Goal: Task Accomplishment & Management: Manage account settings

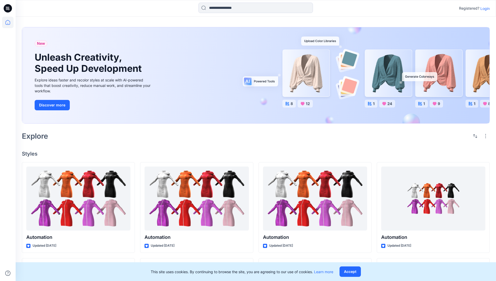
click at [484, 8] on p "Login" at bounding box center [484, 8] width 9 height 5
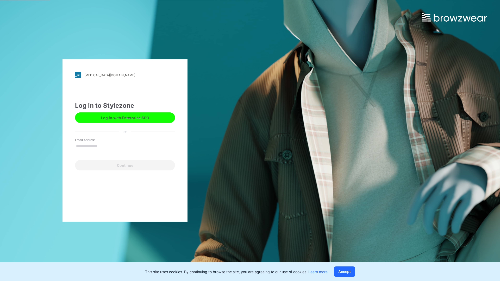
click at [103, 146] on input "Email Address" at bounding box center [125, 146] width 100 height 8
type input "**********"
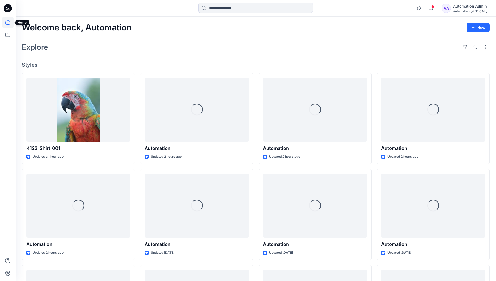
click at [10, 22] on icon at bounding box center [7, 22] width 5 height 5
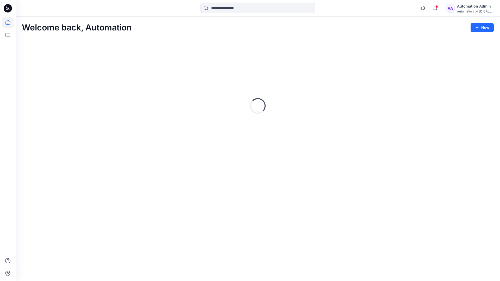
click at [468, 10] on div "Automation [MEDICAL_DATA]..." at bounding box center [475, 11] width 36 height 4
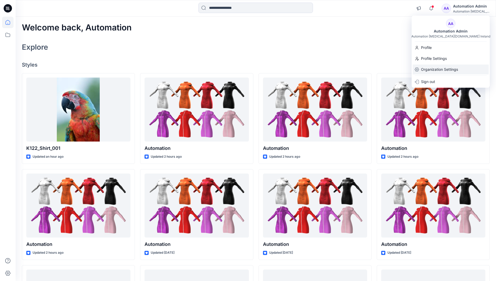
click at [438, 71] on p "Organization Settings" at bounding box center [439, 70] width 37 height 10
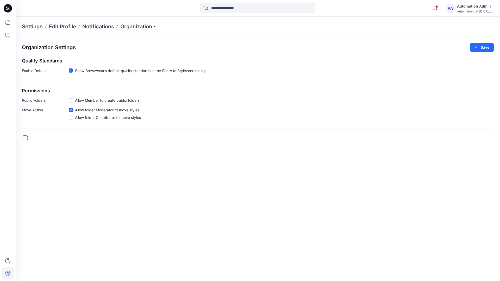
click at [72, 100] on span at bounding box center [71, 100] width 4 height 4
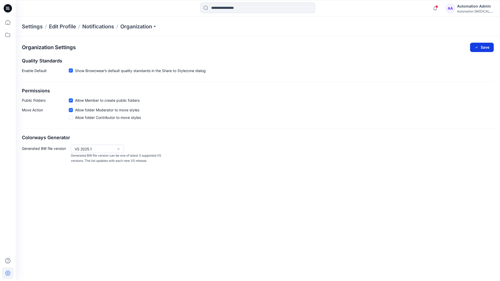
click at [485, 46] on button "Save" at bounding box center [482, 47] width 24 height 9
click at [475, 11] on div "Automation [MEDICAL_DATA]..." at bounding box center [475, 11] width 36 height 4
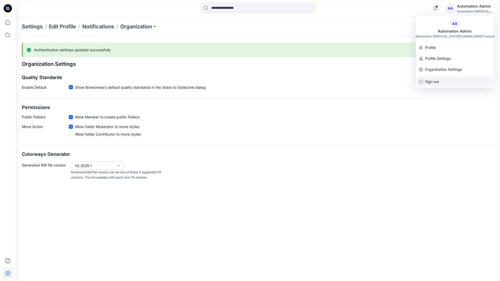
click at [441, 81] on div "Sign out" at bounding box center [455, 82] width 76 height 10
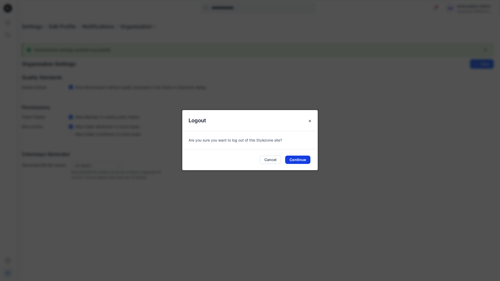
click at [302, 158] on button "Continue" at bounding box center [297, 160] width 25 height 8
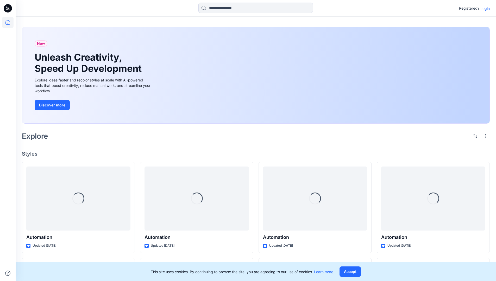
click at [487, 9] on p "Login" at bounding box center [484, 8] width 9 height 5
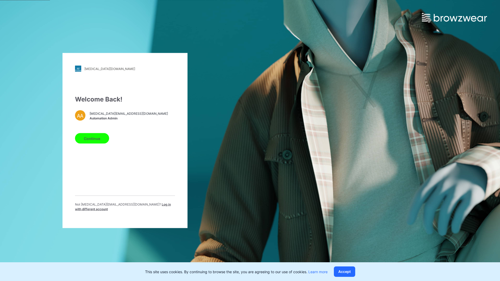
click at [133, 206] on span "Log in with different account" at bounding box center [123, 207] width 96 height 9
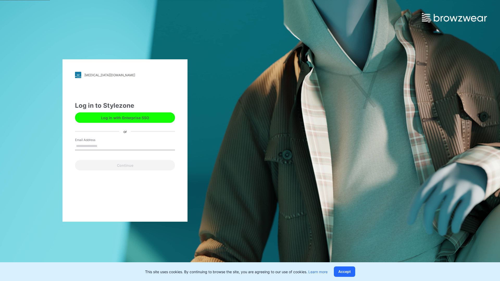
click at [111, 147] on input "Email Address" at bounding box center [125, 146] width 100 height 8
type input "**********"
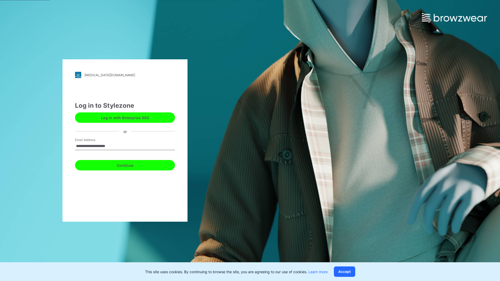
click at [126, 165] on button "Continue" at bounding box center [125, 165] width 100 height 10
